Goal: Use online tool/utility

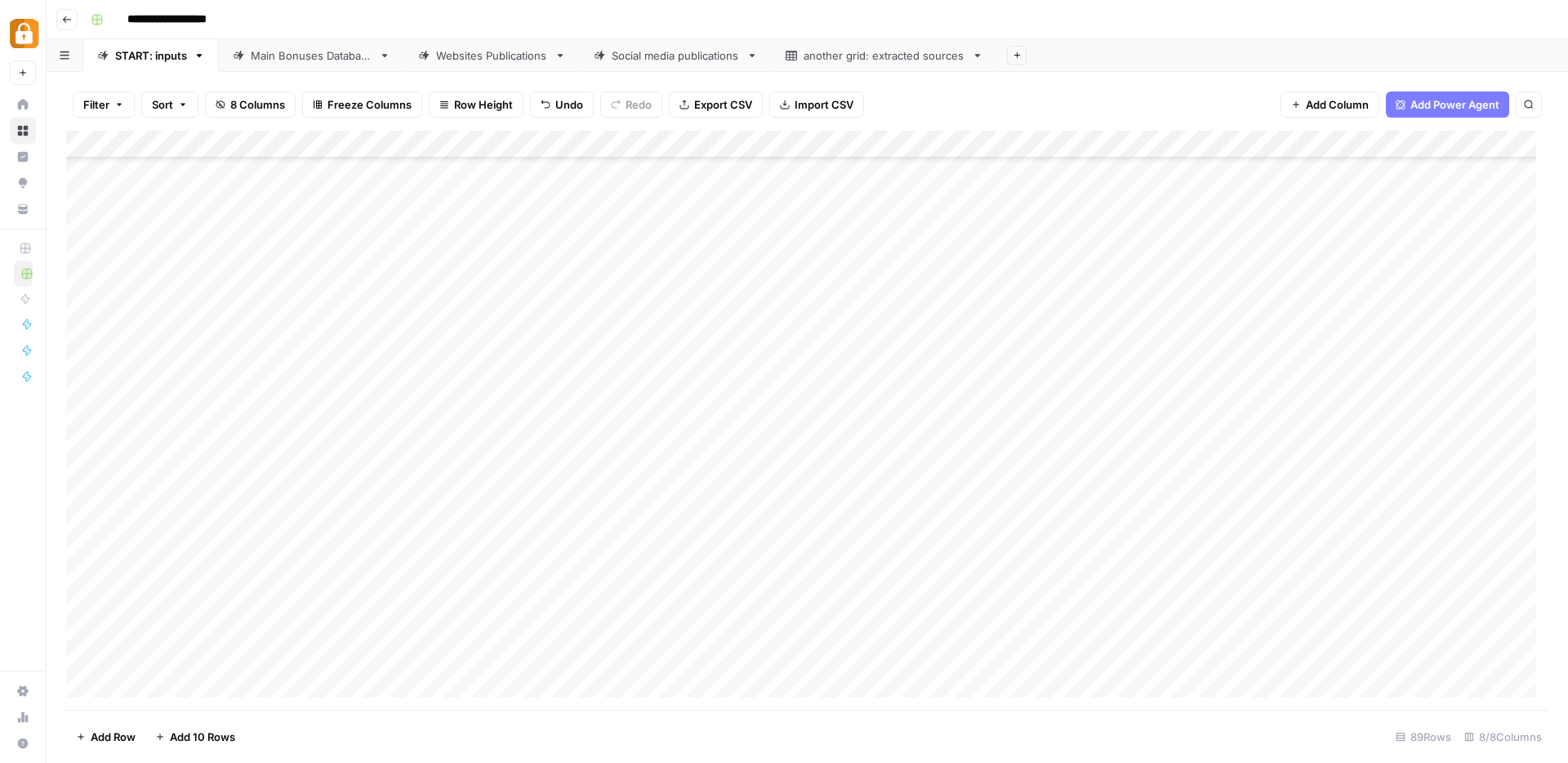
scroll to position [1931, 0]
click at [120, 734] on span "Add Row" at bounding box center [113, 736] width 45 height 17
click at [465, 617] on div "Add Column" at bounding box center [807, 420] width 1482 height 579
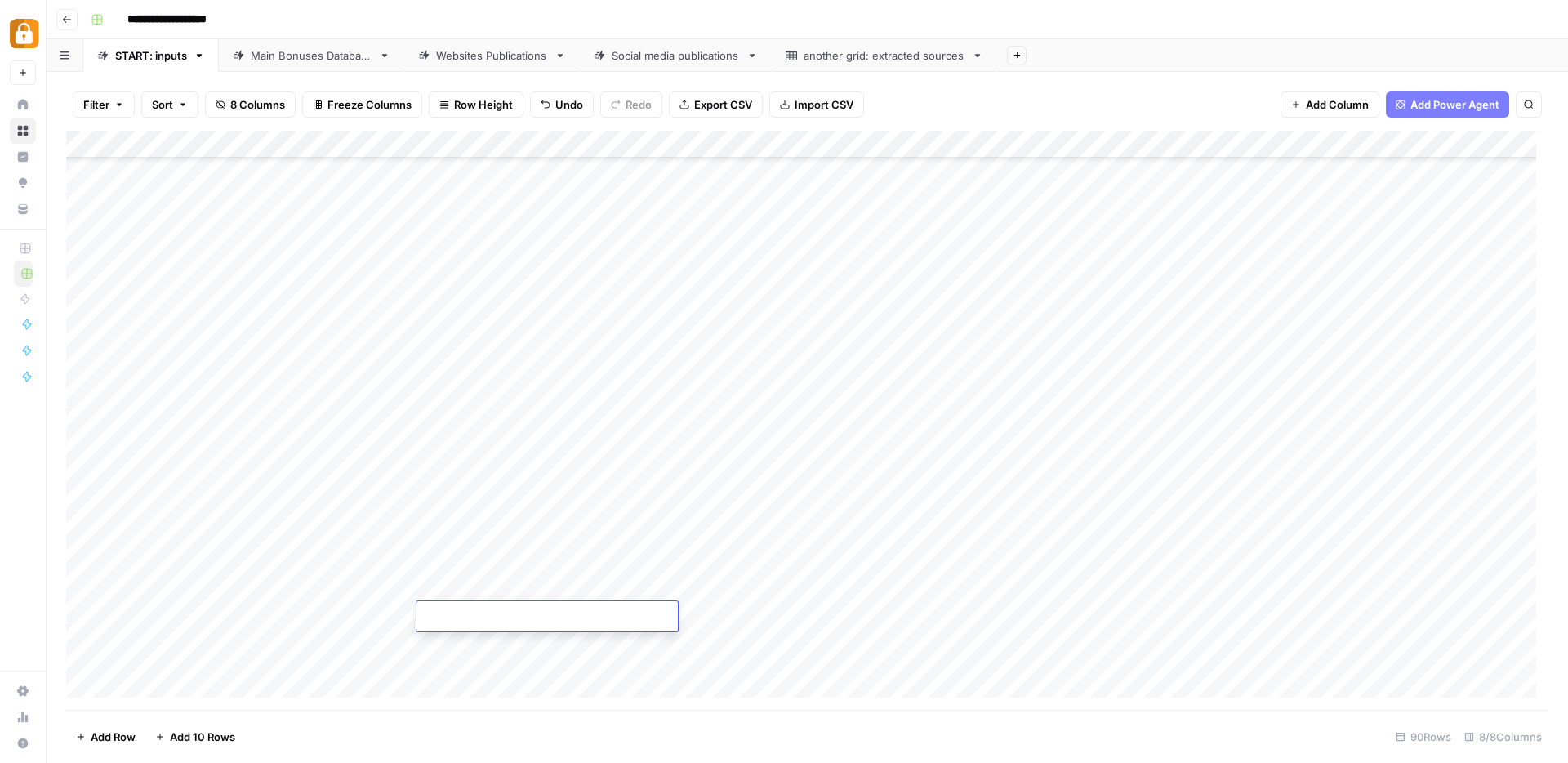
type textarea "**********"
click at [303, 617] on div "Add Column" at bounding box center [807, 420] width 1482 height 579
click at [316, 710] on button "Max" at bounding box center [313, 709] width 34 height 20
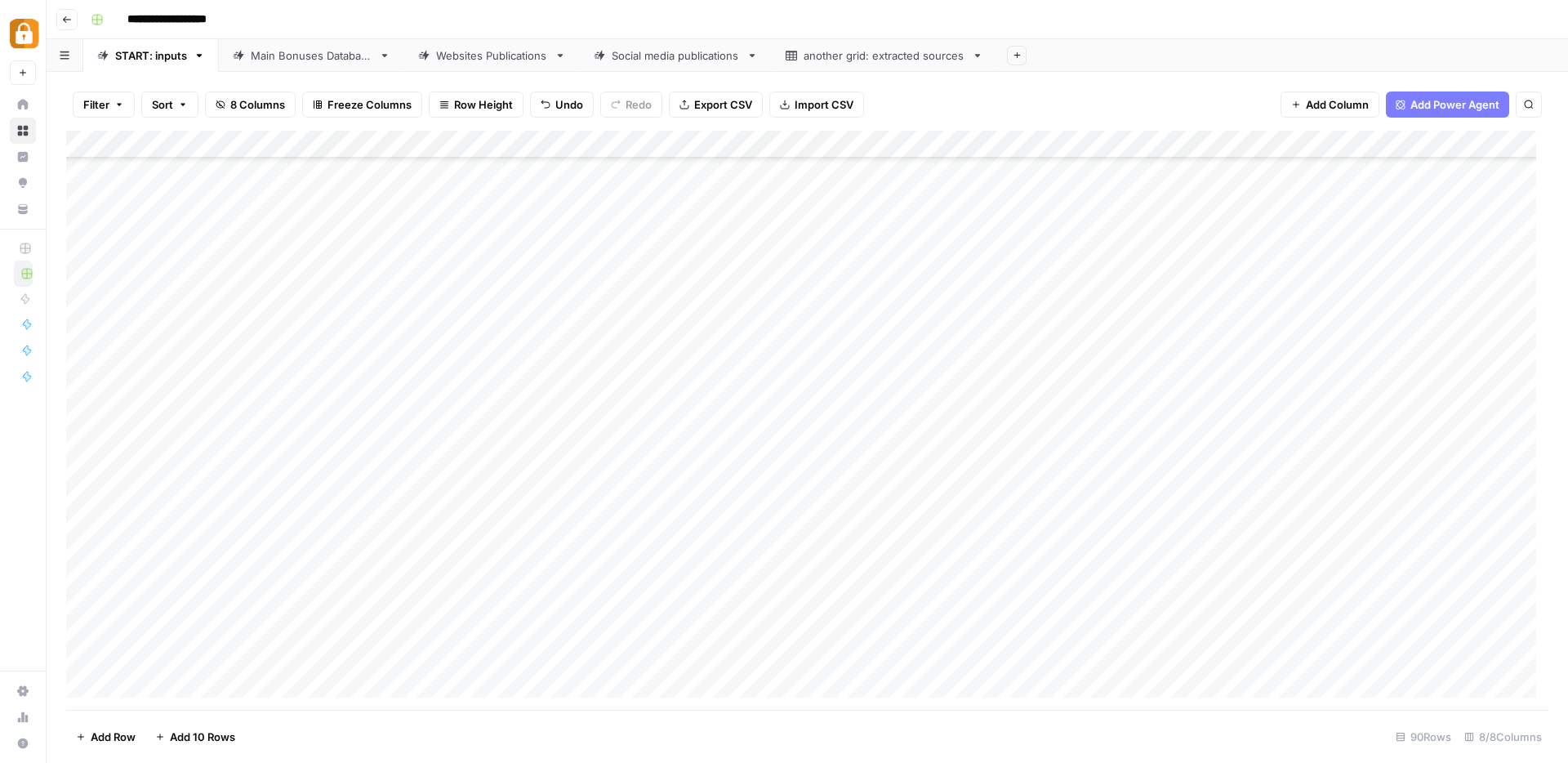
click at [980, 616] on div "Add Column" at bounding box center [807, 420] width 1482 height 579
click at [966, 708] on button "e-mail" at bounding box center [950, 709] width 45 height 20
click at [1255, 227] on div "Add Column" at bounding box center [807, 420] width 1482 height 579
click at [1231, 618] on div "Add Column" at bounding box center [807, 420] width 1482 height 579
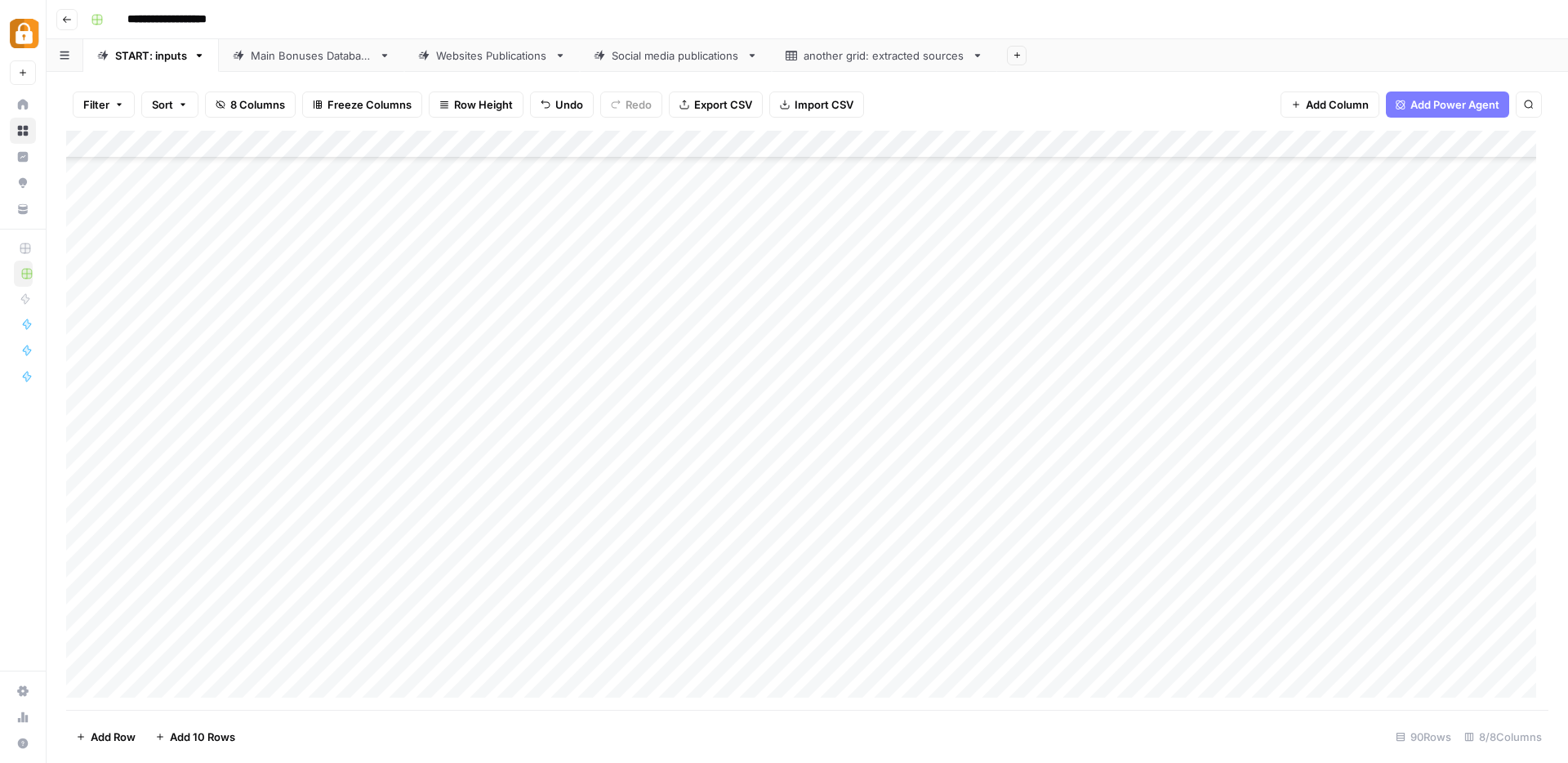
click at [1425, 614] on div "Add Column" at bounding box center [807, 420] width 1482 height 579
